Goal: Transaction & Acquisition: Download file/media

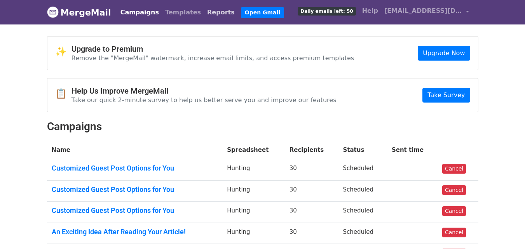
click at [204, 15] on link "Reports" at bounding box center [221, 13] width 34 height 16
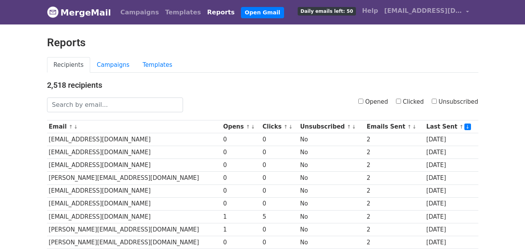
click at [401, 101] on input "Clicked" at bounding box center [398, 101] width 5 height 5
checkbox input "true"
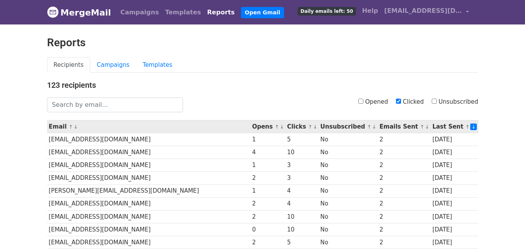
scroll to position [384, 0]
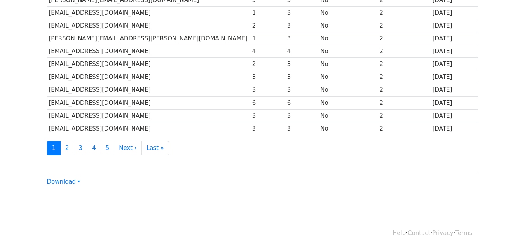
click at [64, 176] on div "Download CSV Excel" at bounding box center [262, 179] width 431 height 16
click at [71, 183] on link "Download" at bounding box center [63, 181] width 33 height 7
click at [75, 194] on link "CSV" at bounding box center [77, 196] width 61 height 12
click at [68, 181] on link "Download" at bounding box center [63, 181] width 33 height 7
click at [71, 197] on link "CSV" at bounding box center [77, 196] width 61 height 12
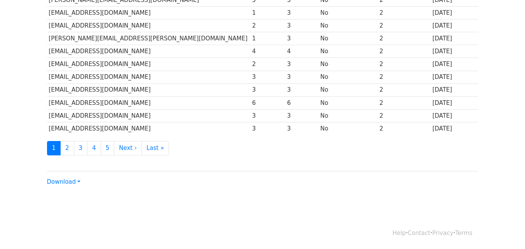
scroll to position [0, 0]
